Goal: Information Seeking & Learning: Learn about a topic

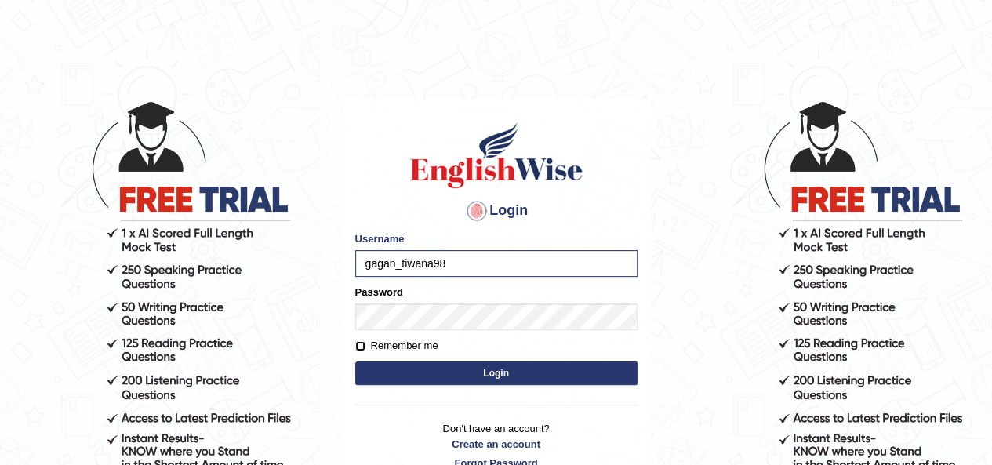
click at [356, 342] on input "Remember me" at bounding box center [360, 346] width 10 height 10
checkbox input "true"
click at [441, 382] on button "Login" at bounding box center [496, 373] width 282 height 24
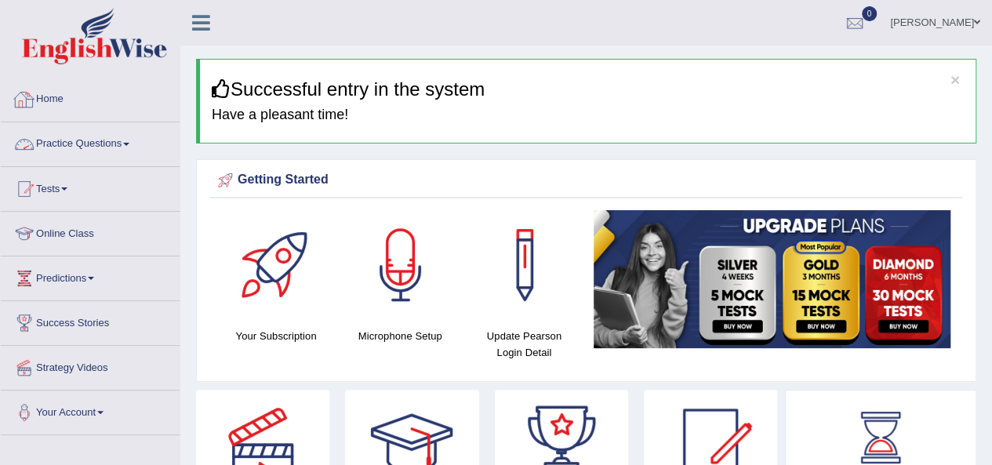
click at [66, 146] on link "Practice Questions" at bounding box center [90, 141] width 179 height 39
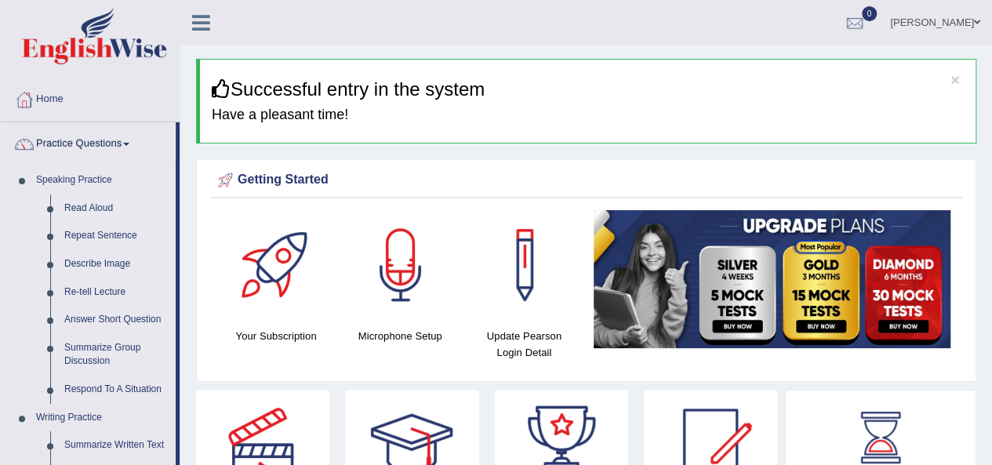
click at [83, 207] on link "Read Aloud" at bounding box center [116, 208] width 118 height 28
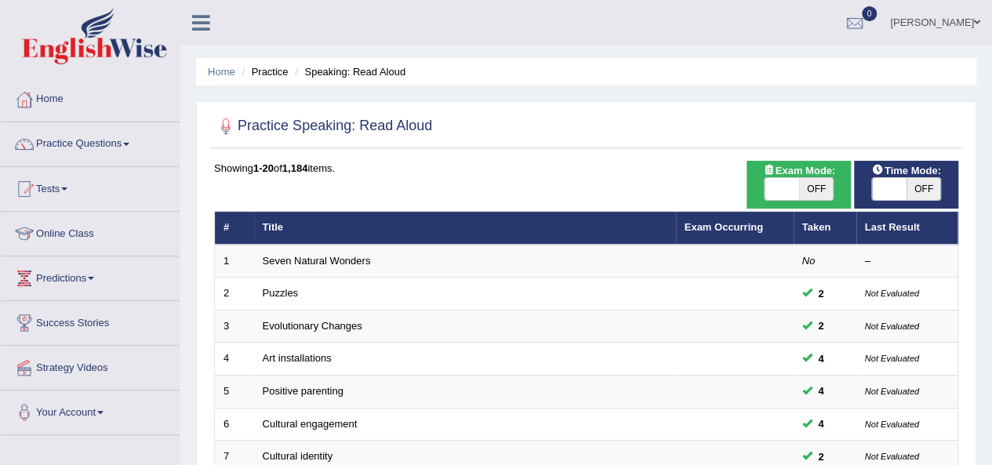
scroll to position [107, 0]
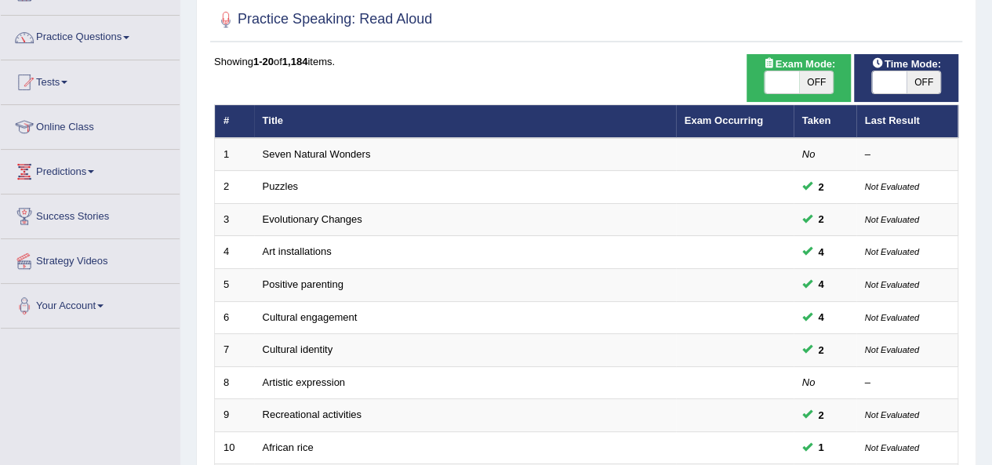
click at [920, 79] on span "OFF" at bounding box center [923, 82] width 34 height 22
checkbox input "true"
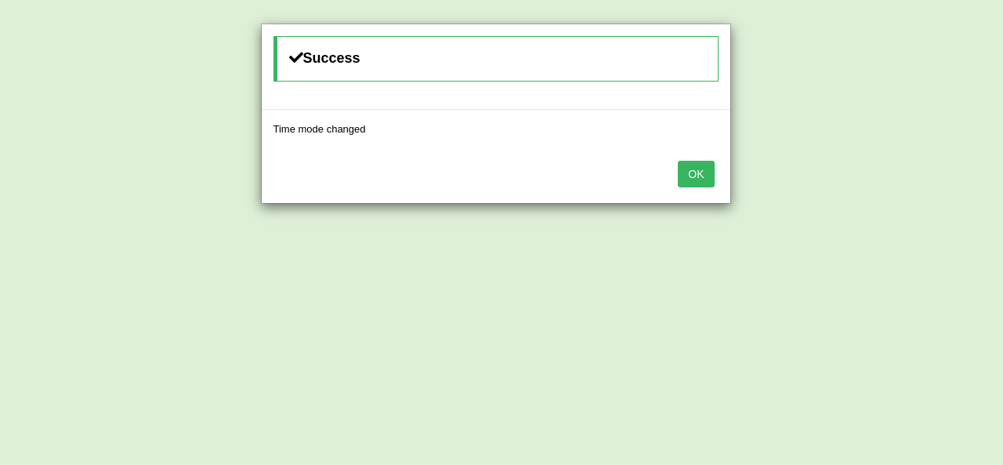
click at [698, 181] on button "OK" at bounding box center [696, 174] width 36 height 27
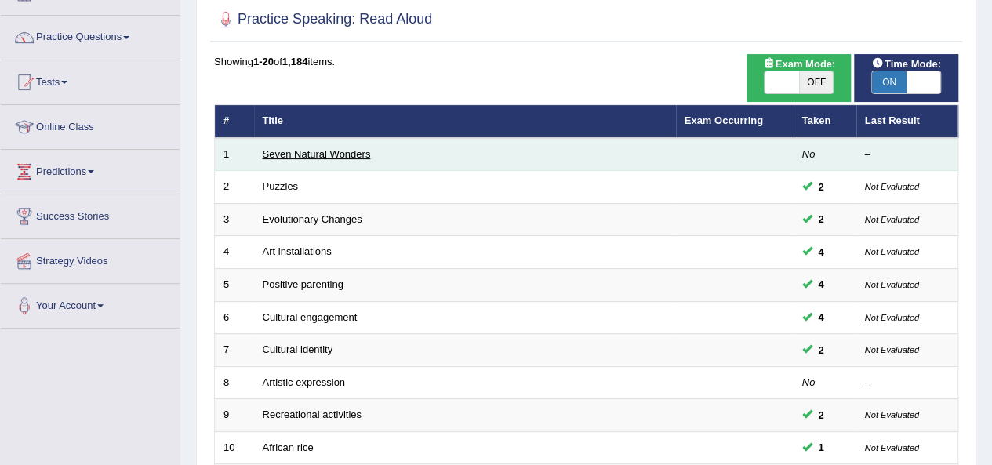
click at [303, 156] on link "Seven Natural Wonders" at bounding box center [317, 154] width 108 height 12
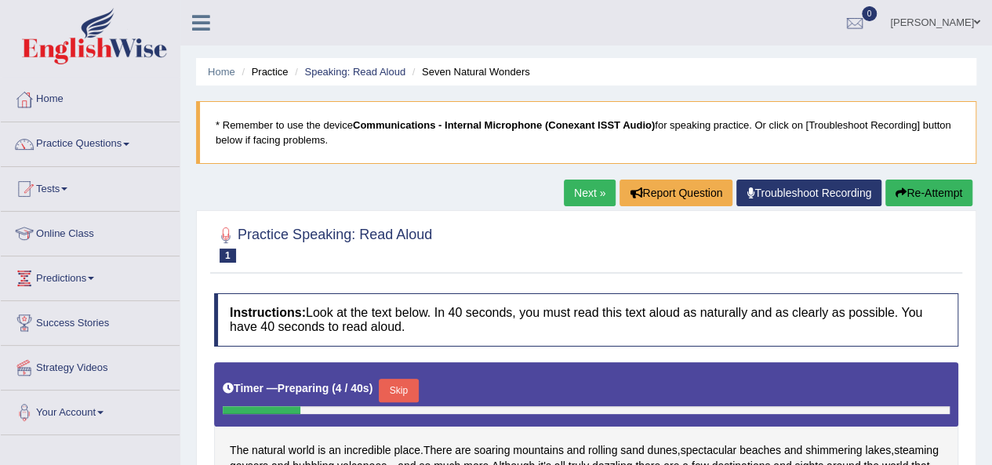
drag, startPoint x: 991, startPoint y: 244, endPoint x: 1003, endPoint y: 274, distance: 32.0
click at [991, 357] on html "Toggle navigation Home Practice Questions Speaking Practice Read Aloud Repeat S…" at bounding box center [496, 232] width 992 height 465
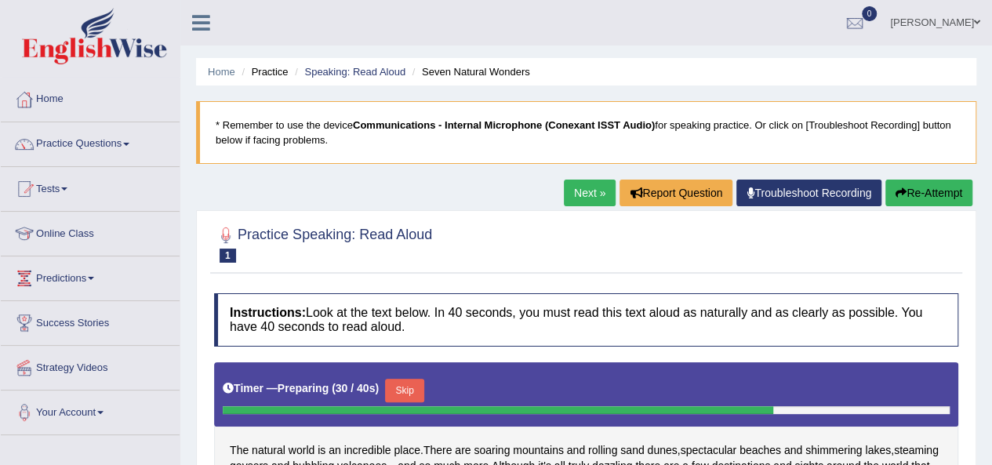
click at [577, 200] on link "Next »" at bounding box center [590, 193] width 52 height 27
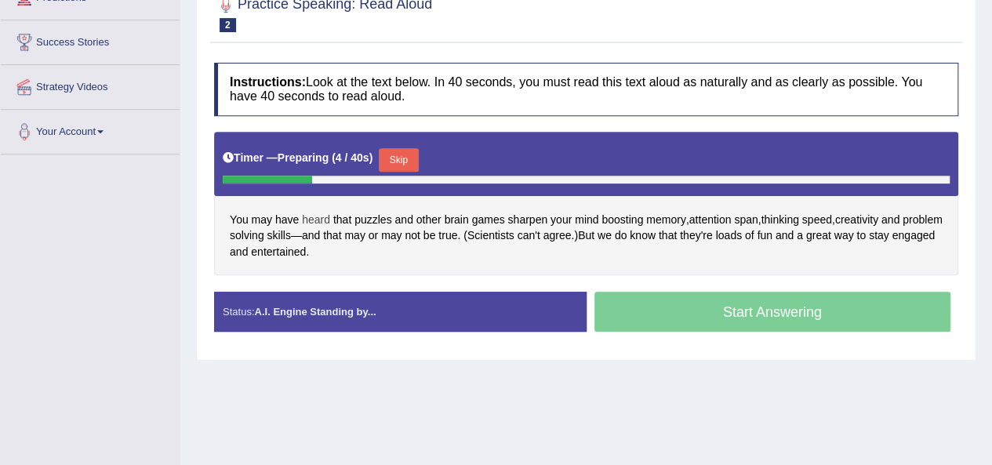
scroll to position [281, 0]
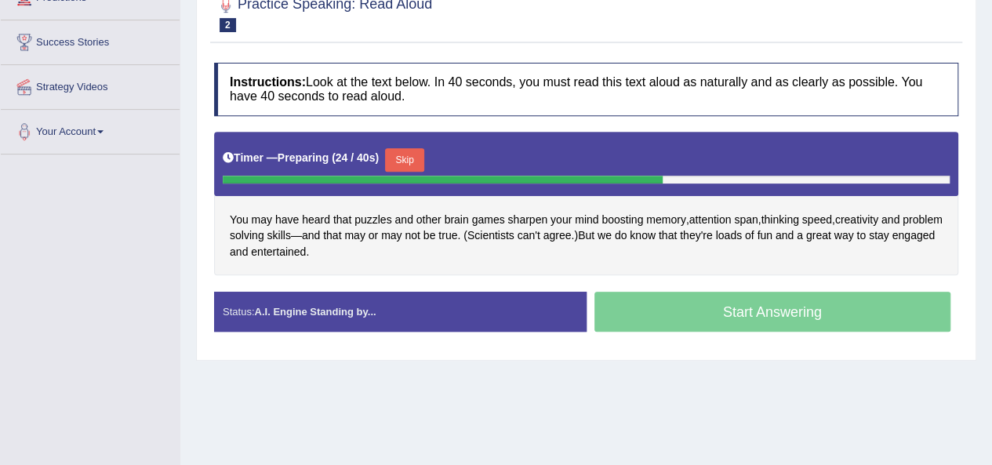
click at [418, 158] on button "Skip" at bounding box center [404, 160] width 39 height 24
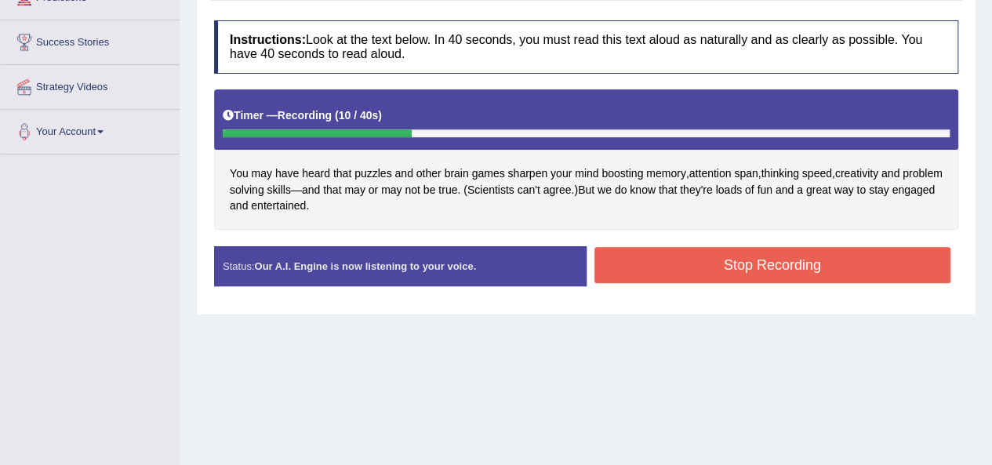
click at [779, 271] on button "Stop Recording" at bounding box center [772, 265] width 357 height 36
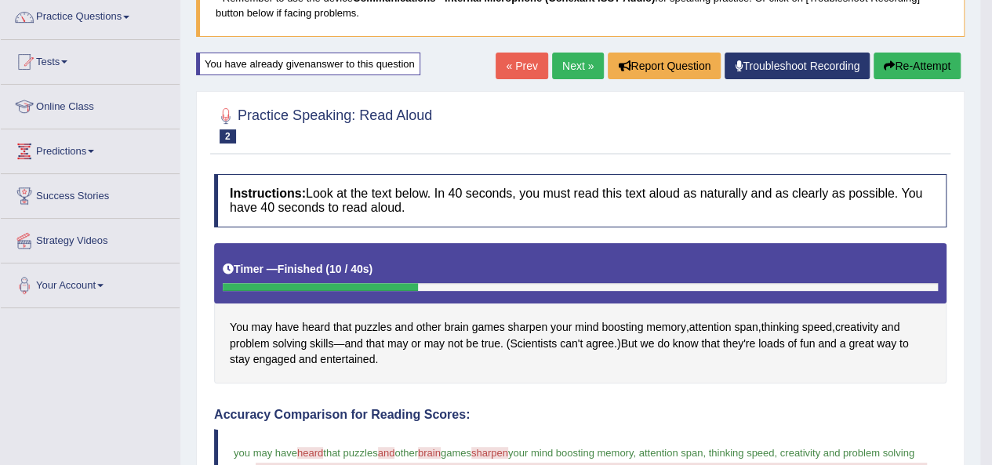
scroll to position [107, 0]
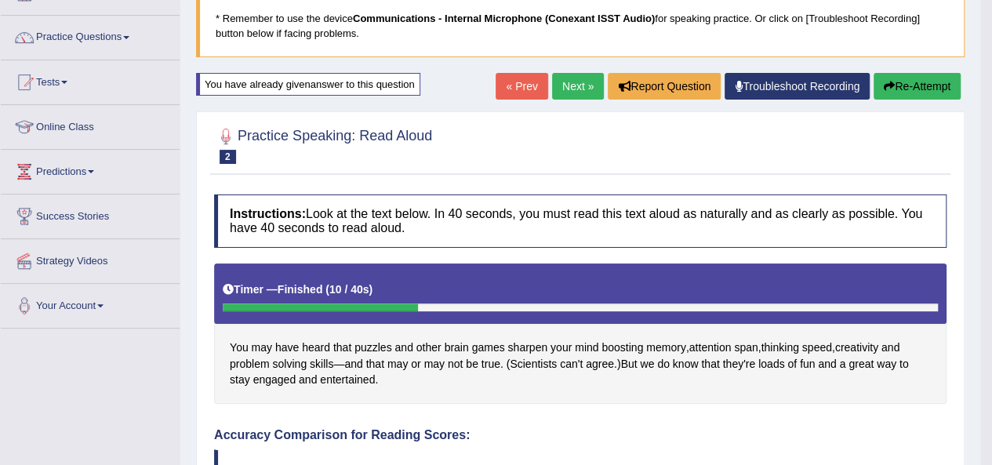
click at [570, 92] on link "Next »" at bounding box center [578, 86] width 52 height 27
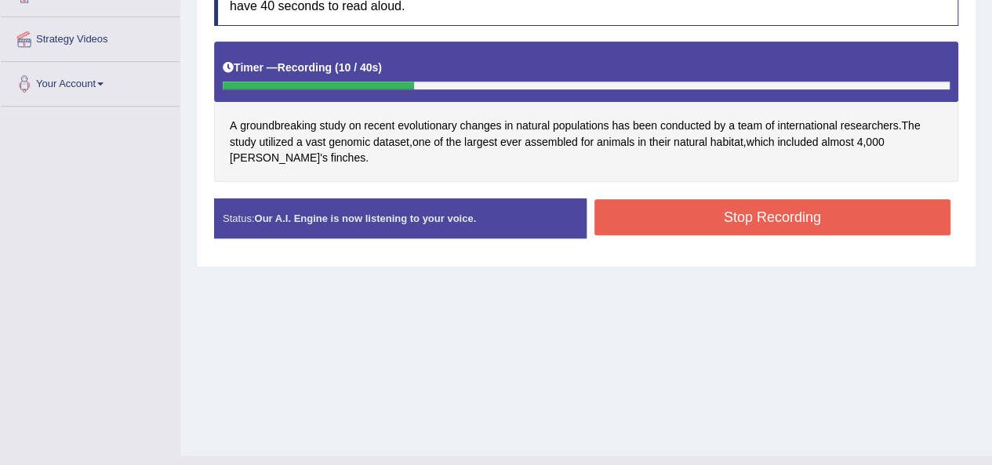
click at [845, 221] on button "Stop Recording" at bounding box center [772, 217] width 357 height 36
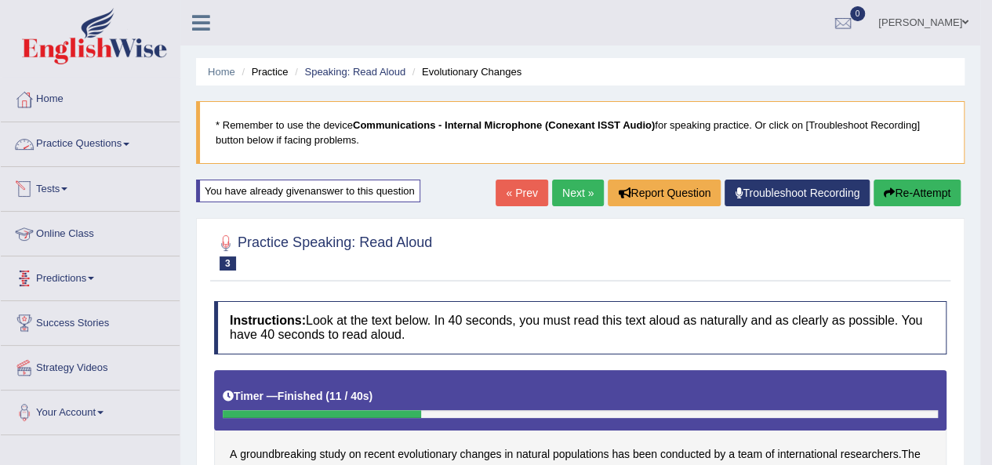
click at [85, 145] on link "Practice Questions" at bounding box center [90, 141] width 179 height 39
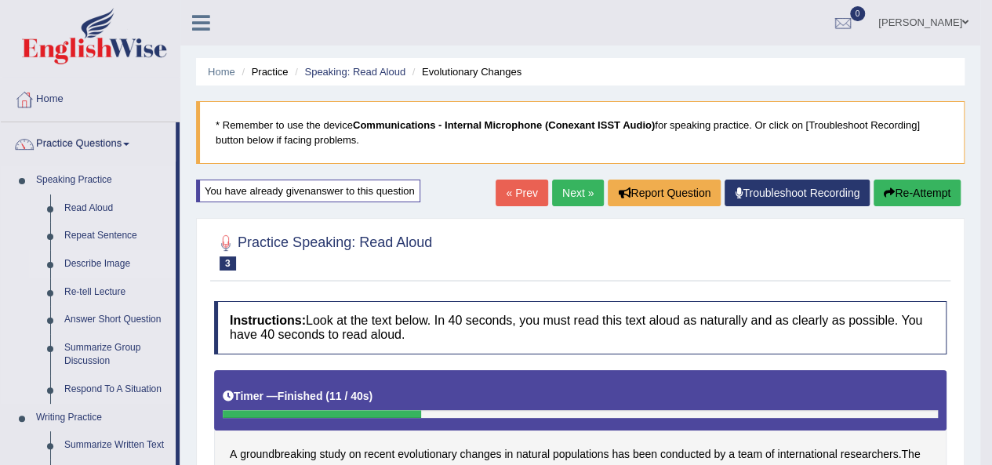
click at [100, 265] on link "Describe Image" at bounding box center [116, 264] width 118 height 28
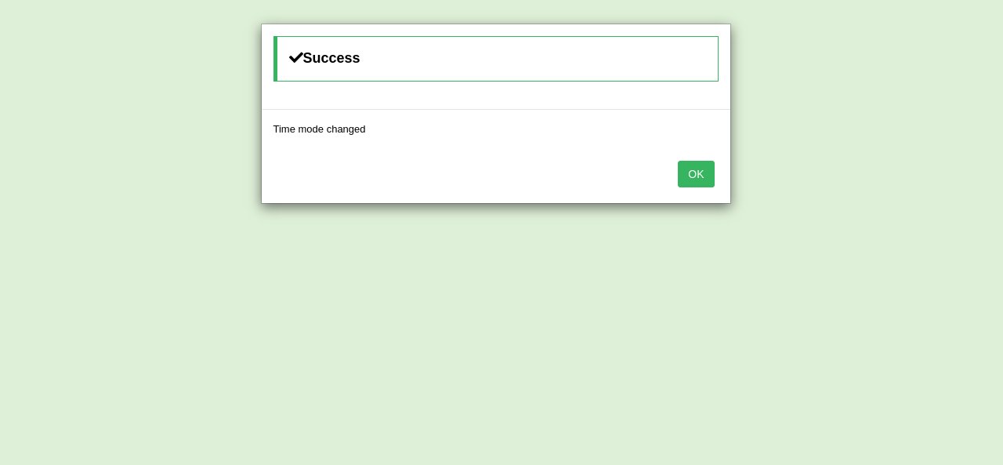
click at [698, 178] on button "OK" at bounding box center [696, 174] width 36 height 27
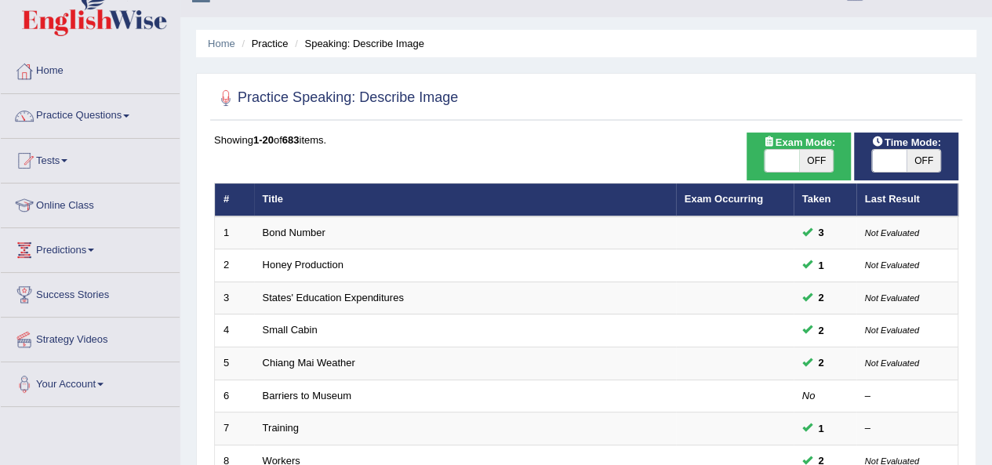
scroll to position [146, 0]
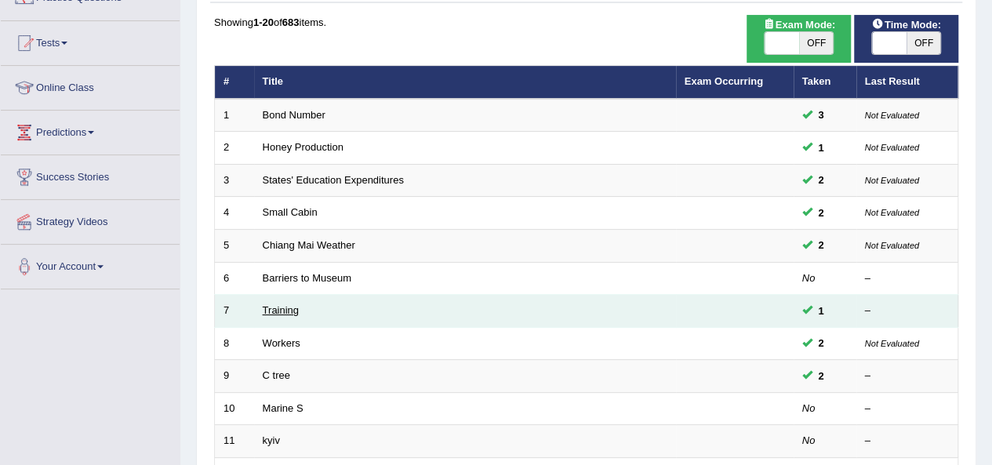
click at [281, 310] on link "Training" at bounding box center [281, 310] width 36 height 12
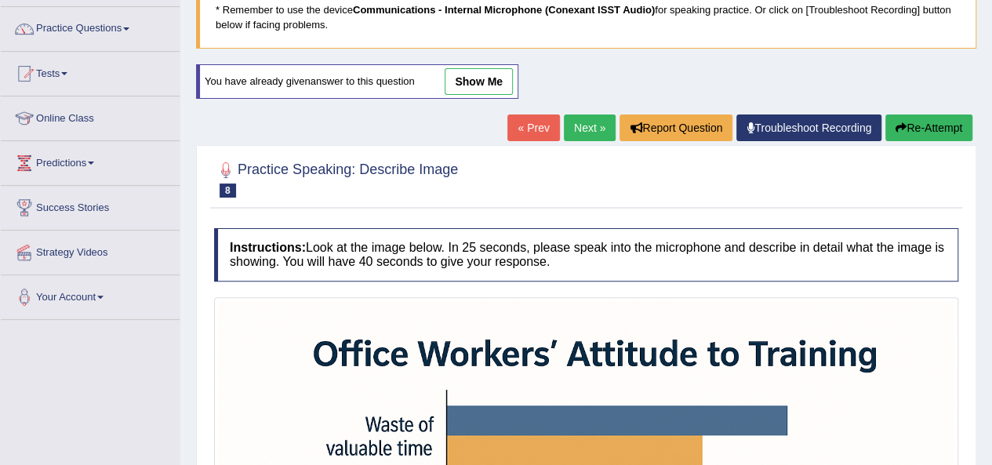
scroll to position [61, 0]
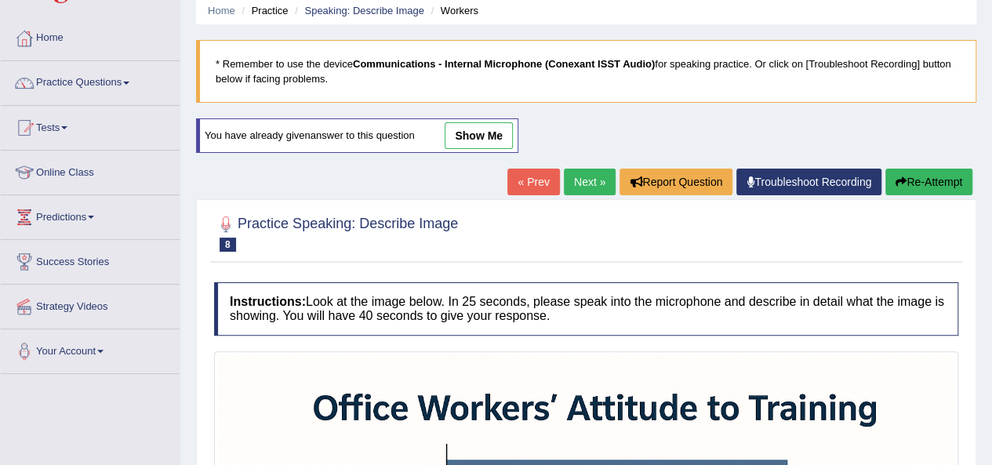
click at [579, 184] on link "Next »" at bounding box center [590, 182] width 52 height 27
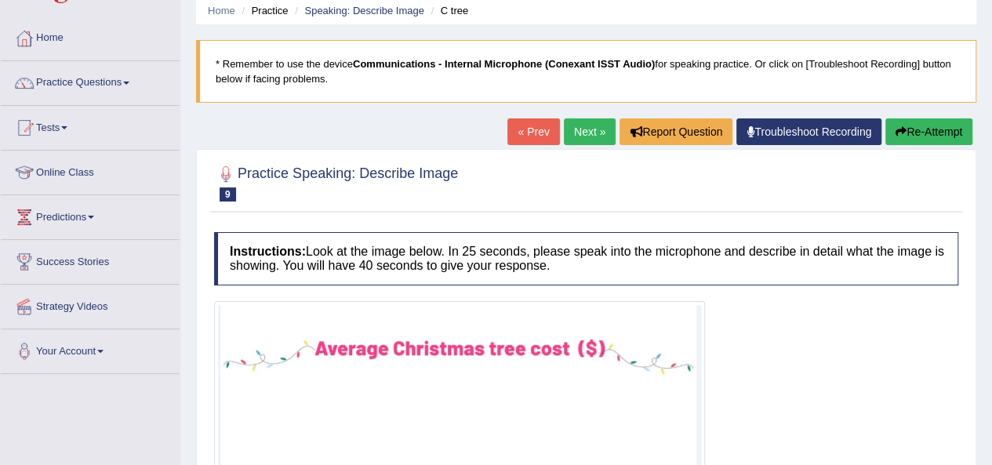
scroll to position [44, 0]
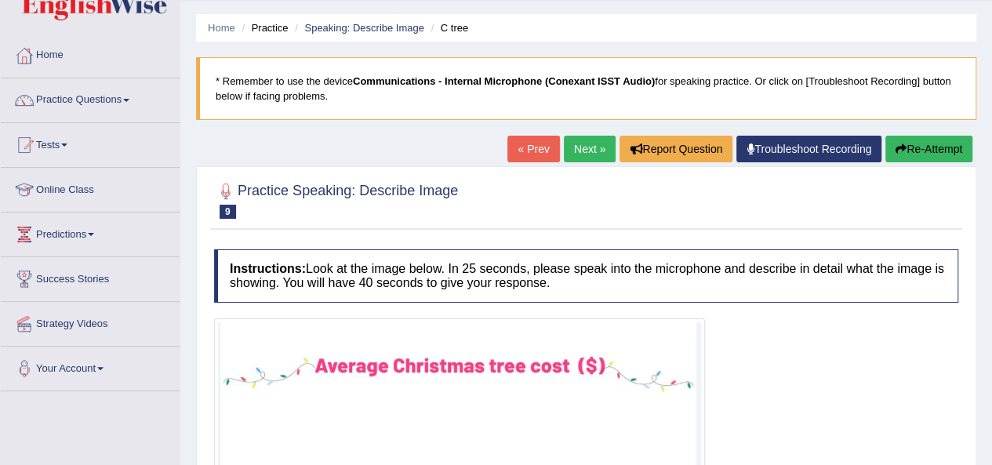
click at [580, 150] on link "Next »" at bounding box center [590, 149] width 52 height 27
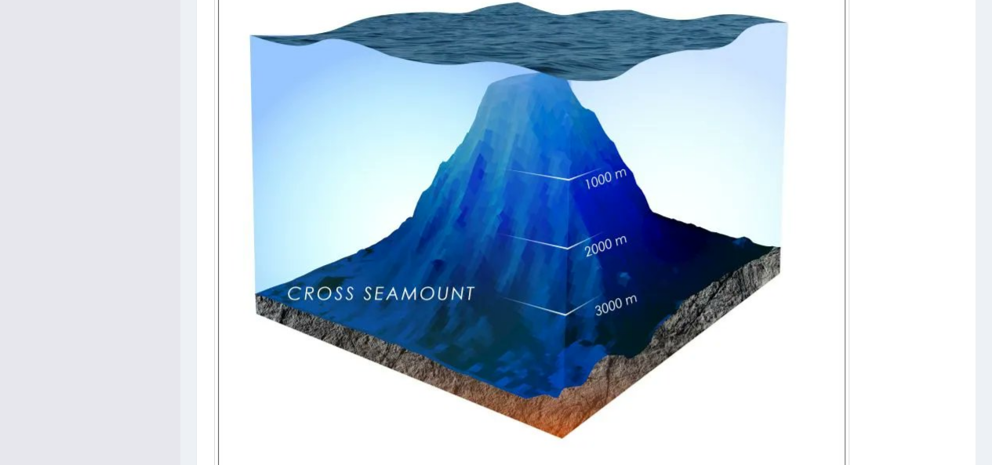
scroll to position [486, 0]
